Goal: Task Accomplishment & Management: Manage account settings

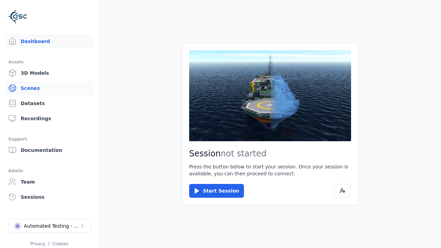
click at [46, 88] on link "Scenes" at bounding box center [50, 88] width 88 height 14
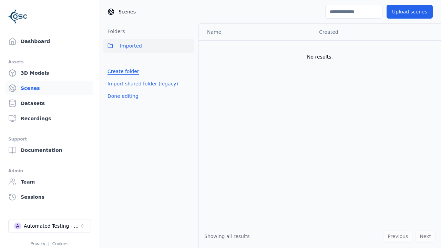
click at [122, 71] on link "Create folder" at bounding box center [123, 71] width 32 height 7
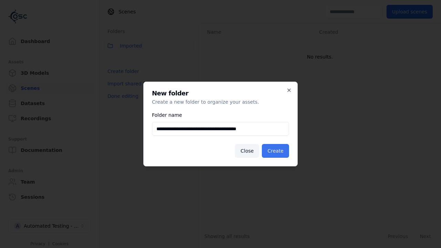
type input "**********"
click at [276, 151] on button "Create" at bounding box center [275, 151] width 27 height 14
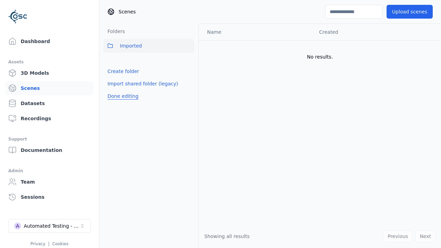
click at [122, 102] on button "Done editing" at bounding box center [122, 96] width 39 height 12
click at [115, 90] on button "Done editing" at bounding box center [122, 96] width 39 height 12
click at [189, 61] on html "Support Dashboard Assets 3D Models Scenes Datasets Recordings Support Documenta…" at bounding box center [220, 124] width 441 height 248
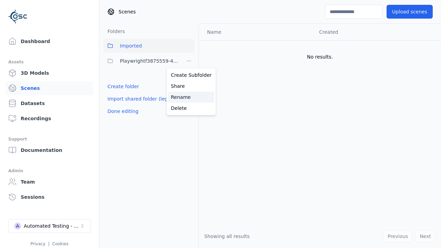
click at [188, 97] on div "Rename" at bounding box center [191, 97] width 46 height 11
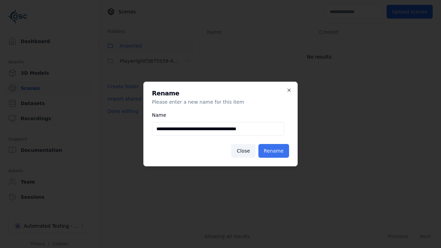
click at [218, 129] on input "**********" at bounding box center [218, 129] width 132 height 14
type input "**********"
click at [274, 151] on button "Rename" at bounding box center [273, 151] width 31 height 14
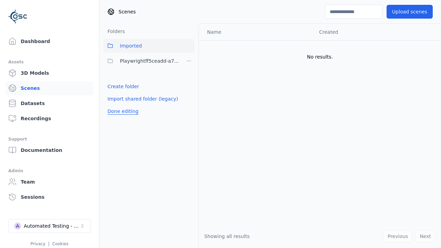
click at [122, 111] on button "Done editing" at bounding box center [122, 111] width 39 height 12
click at [115, 105] on button "Done editing" at bounding box center [122, 111] width 39 height 12
click at [189, 61] on html "Support Dashboard Assets 3D Models Scenes Datasets Recordings Support Documenta…" at bounding box center [220, 124] width 441 height 248
click at [188, 108] on div "Delete" at bounding box center [191, 108] width 46 height 11
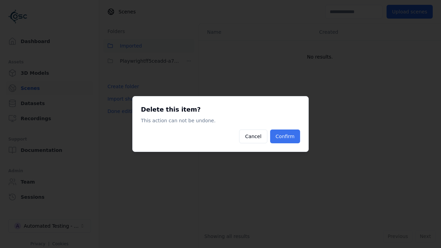
click at [285, 136] on button "Confirm" at bounding box center [285, 136] width 30 height 14
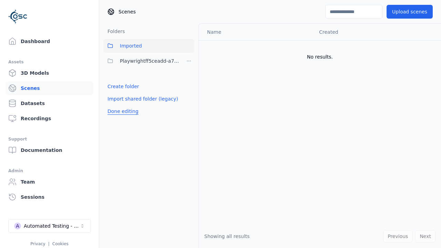
click at [122, 105] on button "Done editing" at bounding box center [122, 111] width 39 height 12
